Goal: Navigation & Orientation: Understand site structure

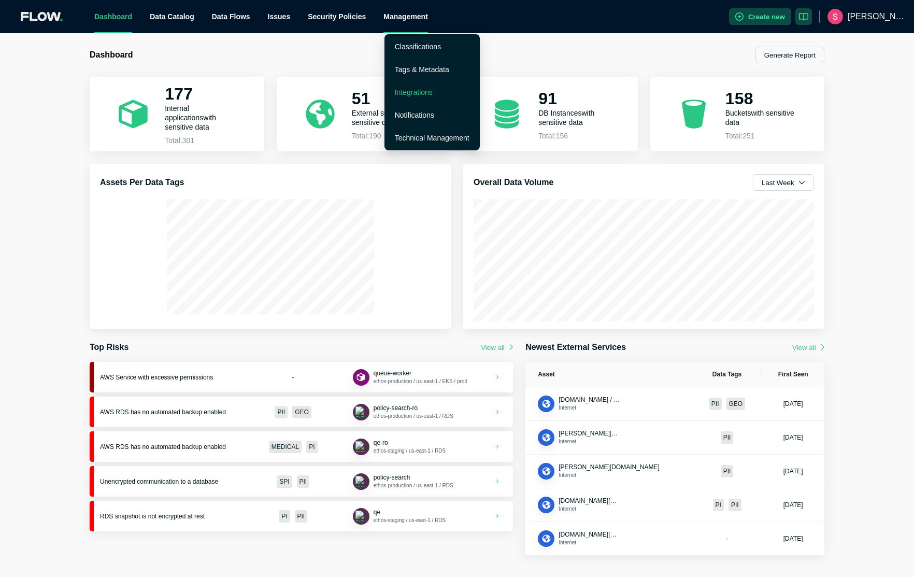
click at [430, 90] on link "Integrations" at bounding box center [414, 92] width 38 height 8
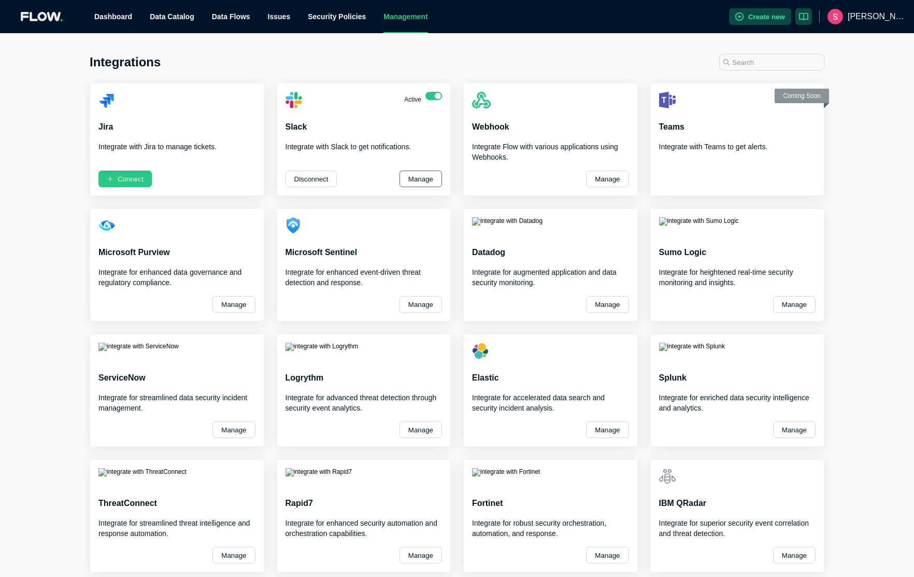
click at [413, 180] on button "Manage" at bounding box center [421, 179] width 43 height 17
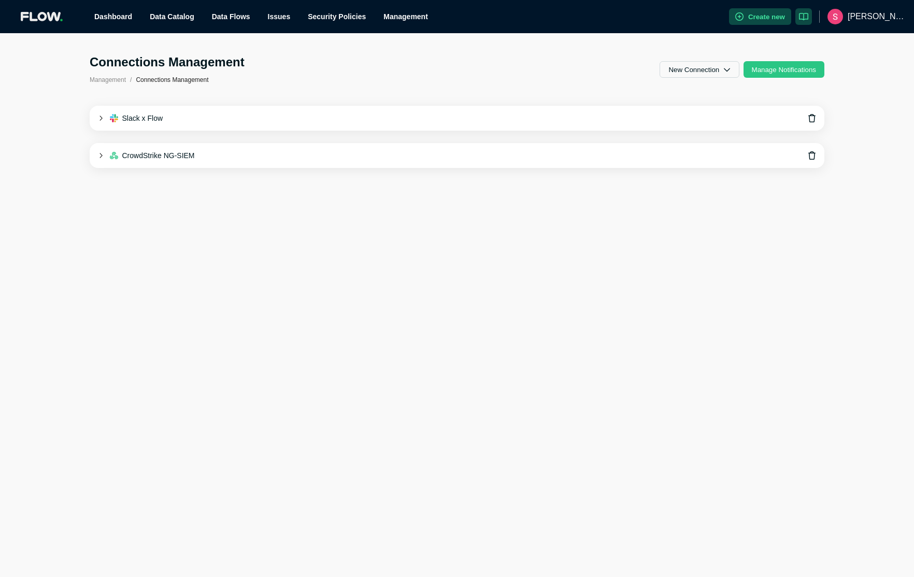
click at [100, 119] on icon at bounding box center [101, 119] width 6 height 6
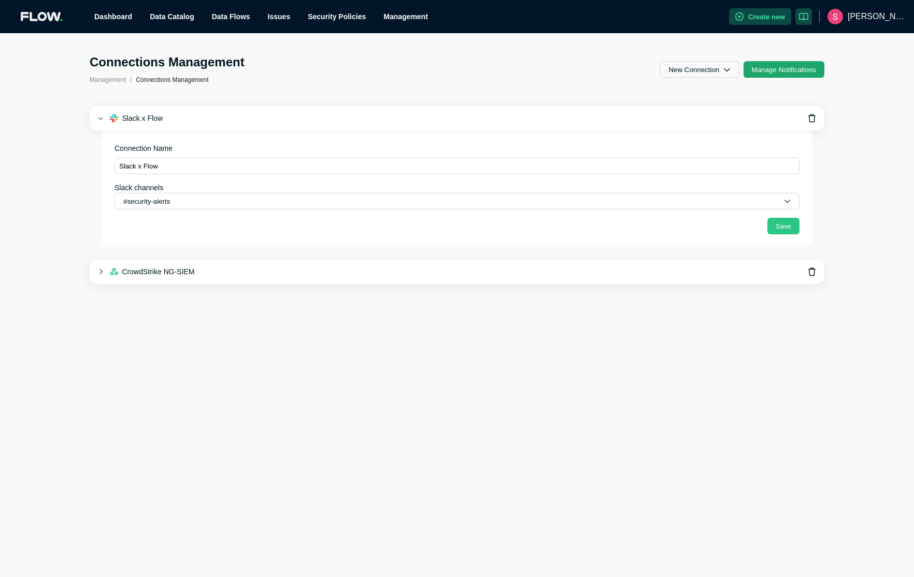
click at [794, 72] on button "Manage Notifications" at bounding box center [784, 69] width 81 height 17
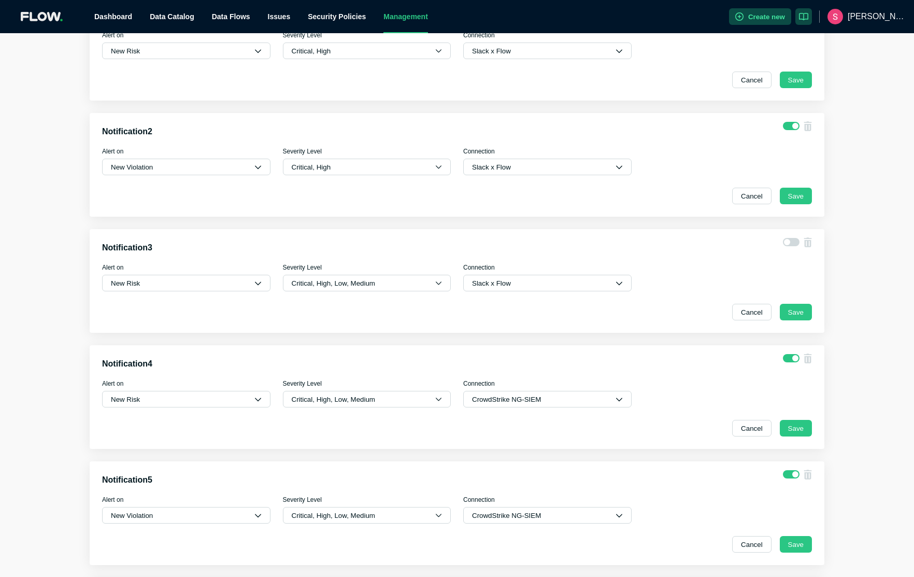
scroll to position [250, 0]
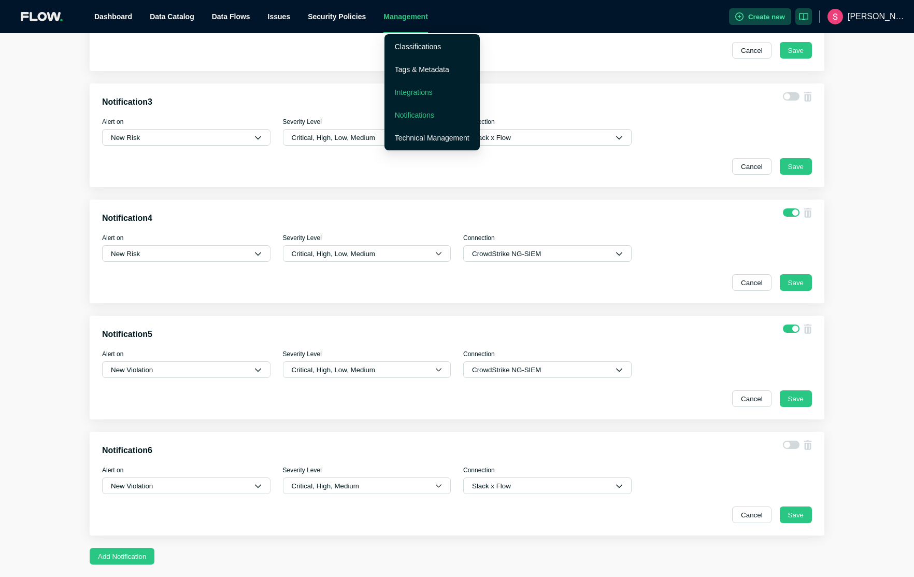
click at [405, 92] on link "Integrations" at bounding box center [414, 92] width 38 height 8
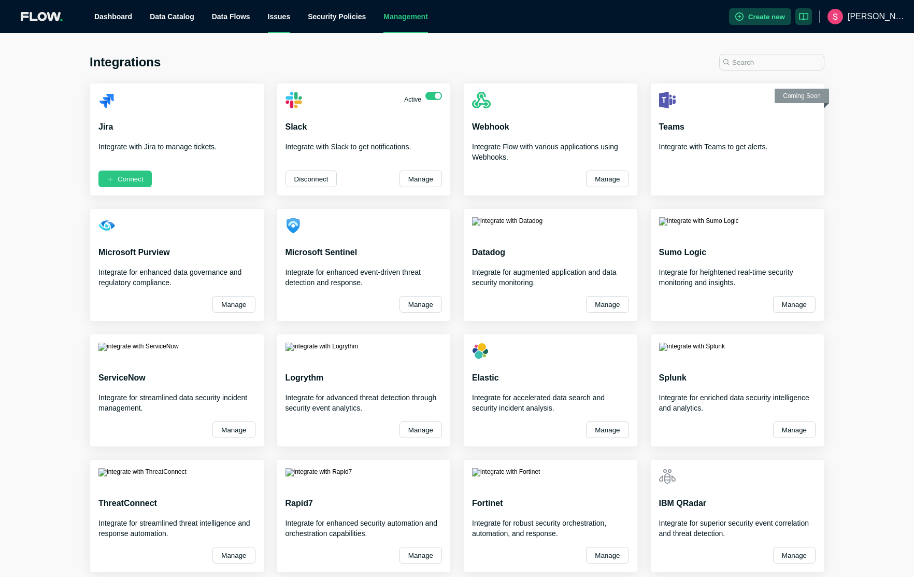
click at [274, 16] on div "Issues" at bounding box center [279, 16] width 23 height 33
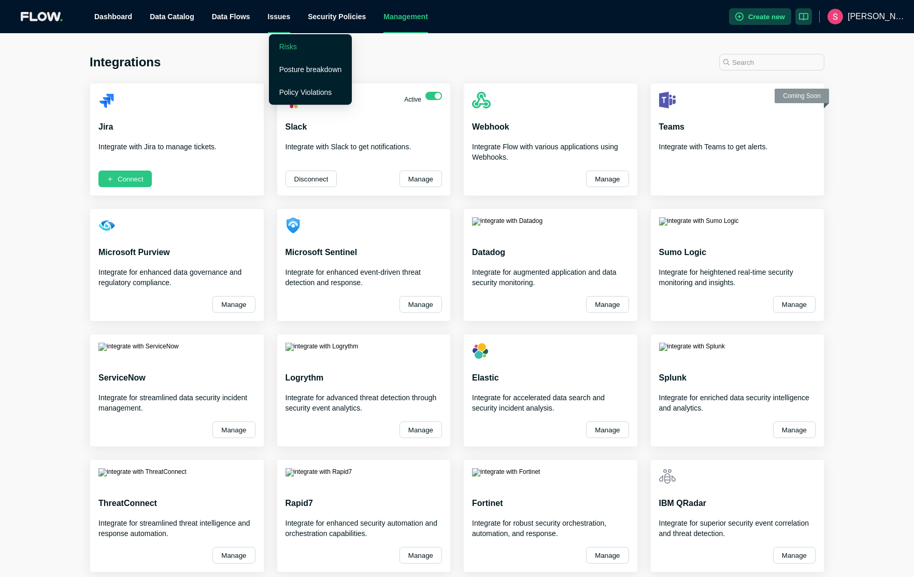
click at [289, 48] on link "Risks" at bounding box center [288, 47] width 18 height 8
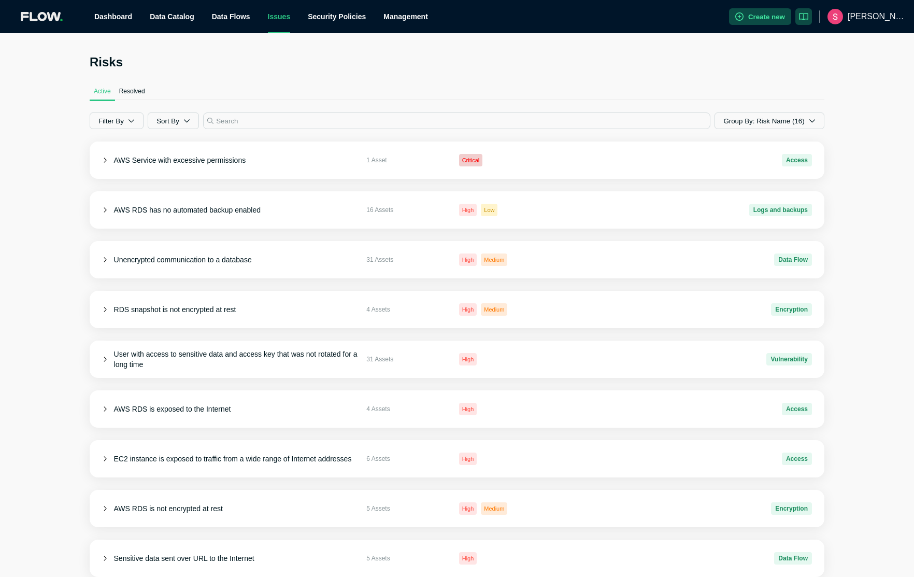
click at [280, 19] on div "Issues" at bounding box center [279, 16] width 23 height 33
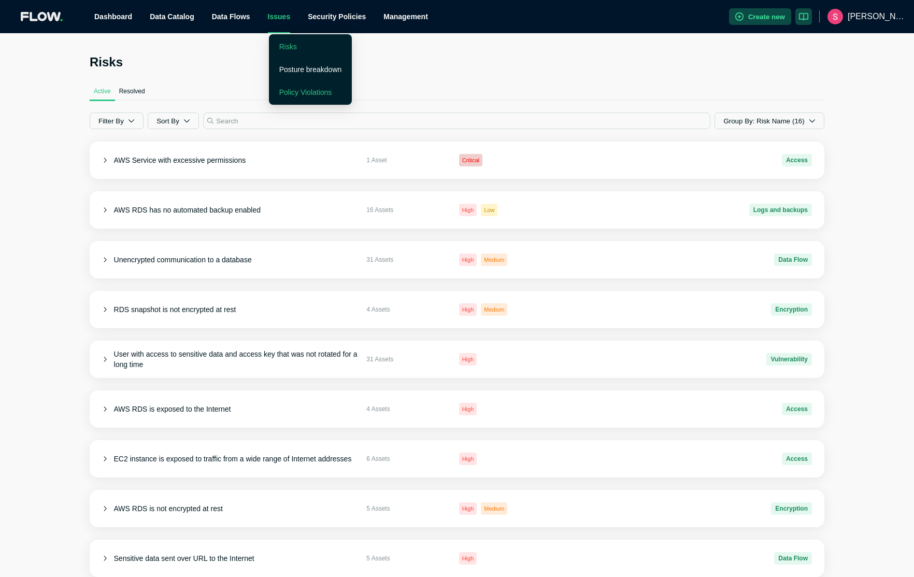
click at [292, 91] on link "Policy Violations" at bounding box center [305, 92] width 53 height 8
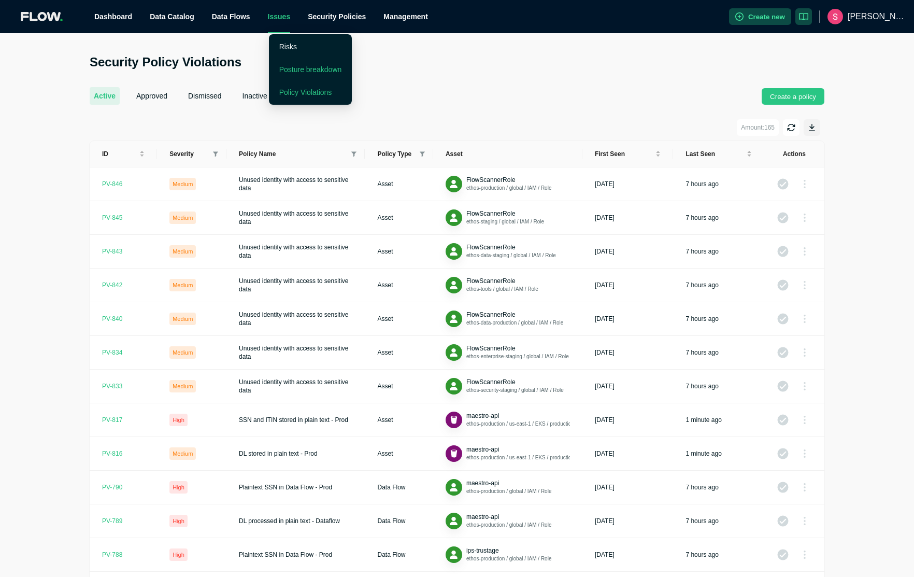
click at [295, 71] on link "Posture breakdown" at bounding box center [310, 69] width 63 height 8
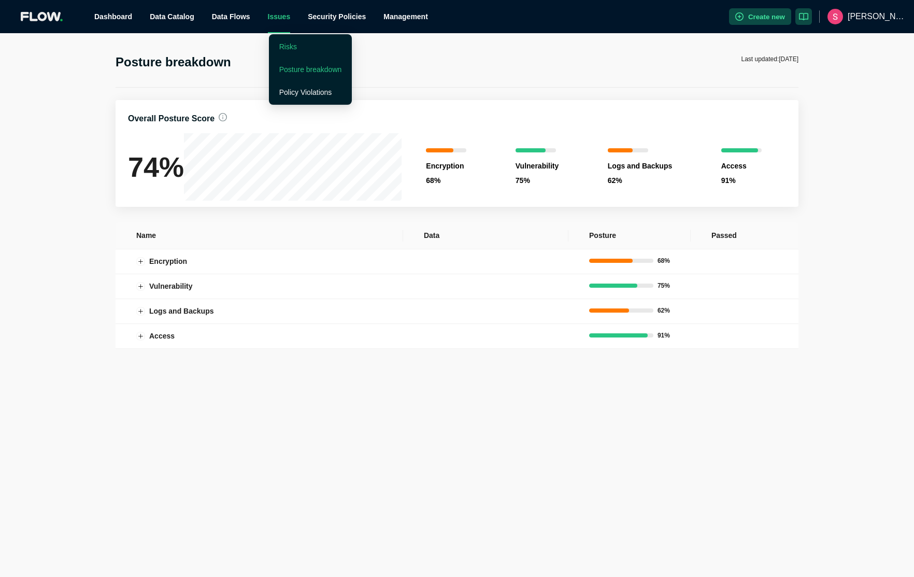
click at [289, 46] on link "Risks" at bounding box center [288, 47] width 18 height 8
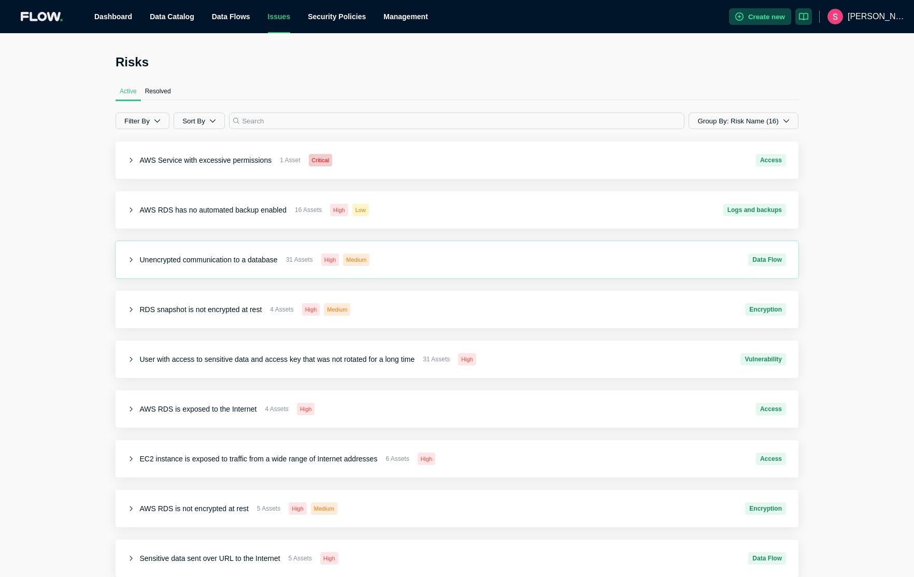
scroll to position [6, 0]
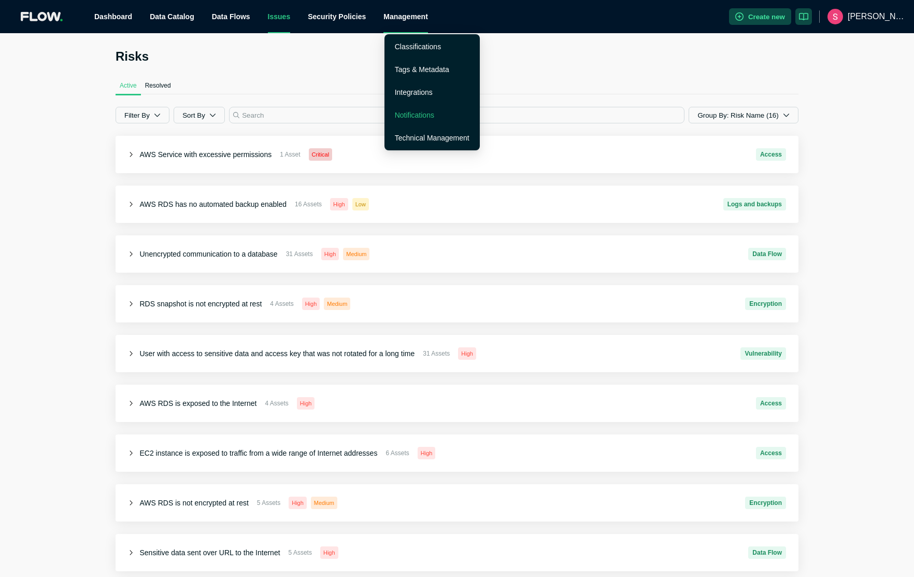
click at [423, 114] on link "Notifications" at bounding box center [414, 115] width 39 height 8
